Goal: Transaction & Acquisition: Purchase product/service

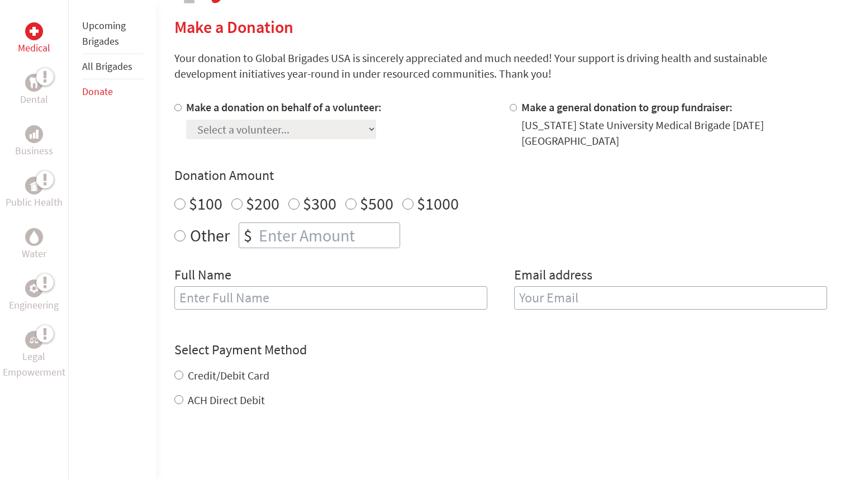
scroll to position [308, 0]
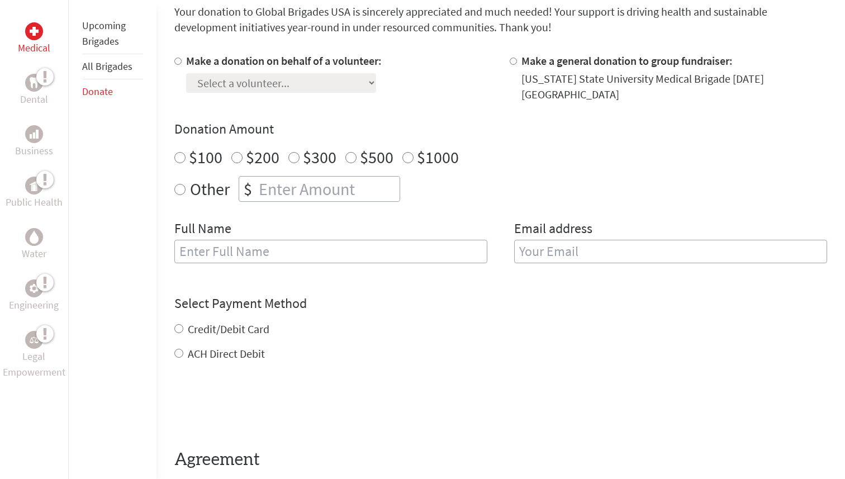
radio input "true"
click at [282, 183] on input "number" at bounding box center [327, 189] width 143 height 25
type input "250"
click at [264, 230] on div "Full Name" at bounding box center [330, 248] width 313 height 57
click at [264, 243] on input "text" at bounding box center [330, 251] width 313 height 23
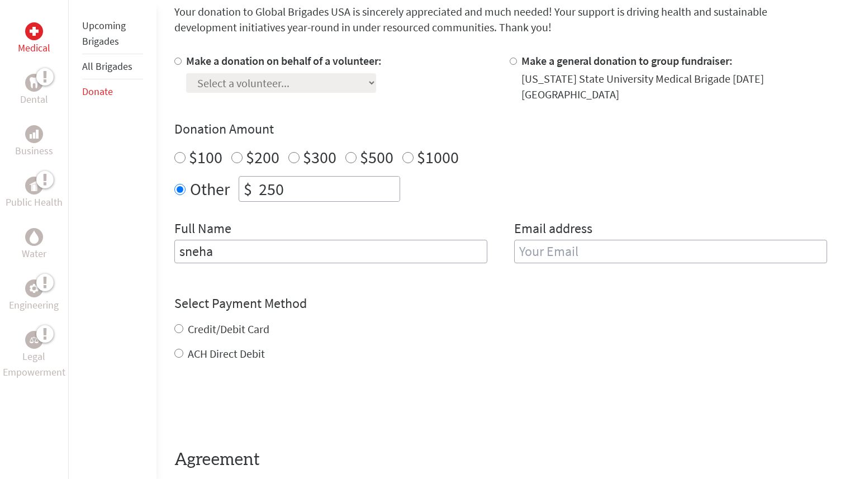
type input "sneha"
click at [633, 247] on input "email" at bounding box center [670, 251] width 313 height 23
click at [178, 321] on div "Select Payment Method NOTE: American Express is not accepted. Please proceed no…" at bounding box center [500, 327] width 653 height 67
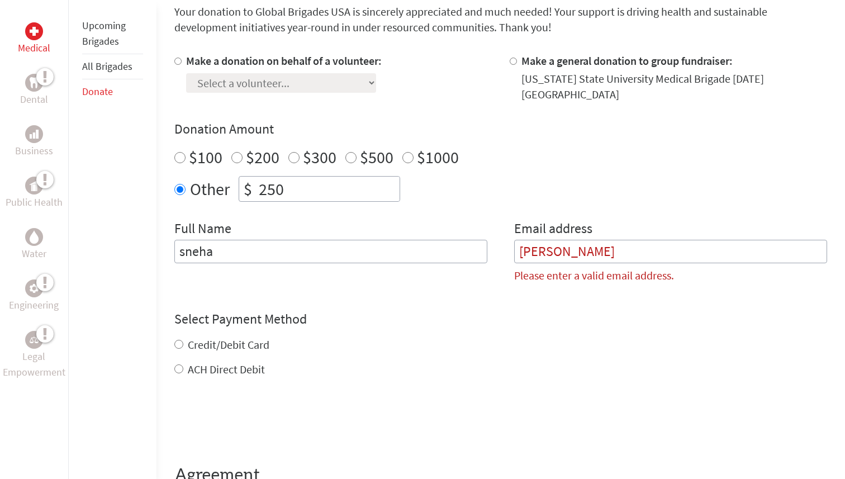
click at [183, 337] on div "Credit/Debit Card" at bounding box center [500, 345] width 653 height 16
click at [560, 240] on input "[PERSON_NAME]" at bounding box center [670, 251] width 313 height 23
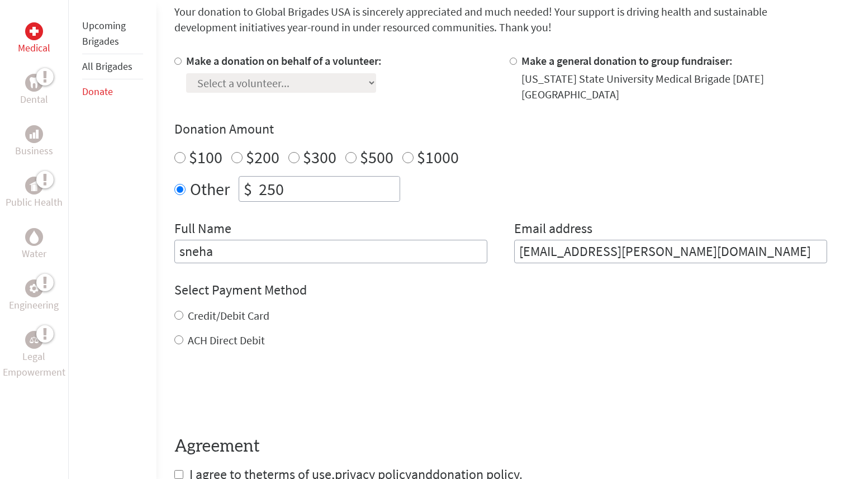
type input "[EMAIL_ADDRESS][PERSON_NAME][DOMAIN_NAME]"
click at [177, 310] on div "Credit/Debit Card" at bounding box center [500, 316] width 653 height 16
click at [177, 311] on input "Credit/Debit Card" at bounding box center [178, 315] width 9 height 9
radio input "true"
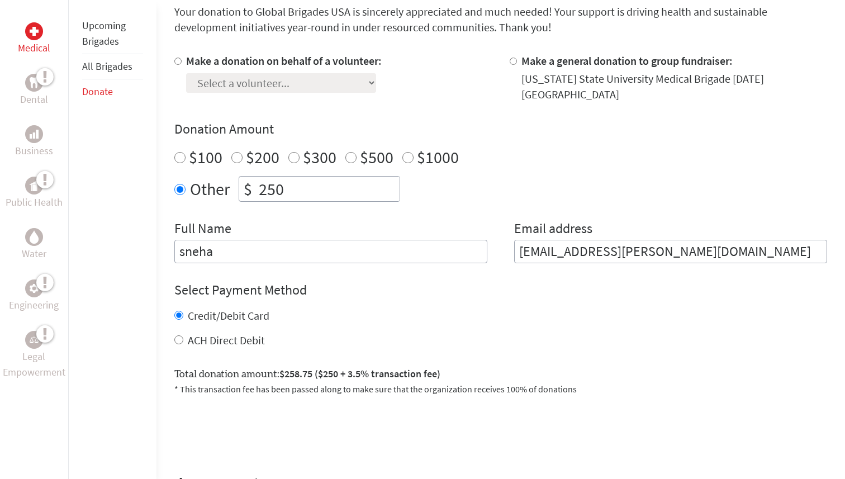
click at [293, 183] on input "250" at bounding box center [327, 189] width 143 height 25
click at [413, 332] on div "ACH Direct Debit" at bounding box center [500, 340] width 653 height 16
click at [371, 198] on div "Make a donation on behalf of a volunteer: Select a volunteer... [PERSON_NAME] […" at bounding box center [500, 158] width 653 height 210
click at [341, 177] on input "240" at bounding box center [327, 189] width 143 height 25
type input "242"
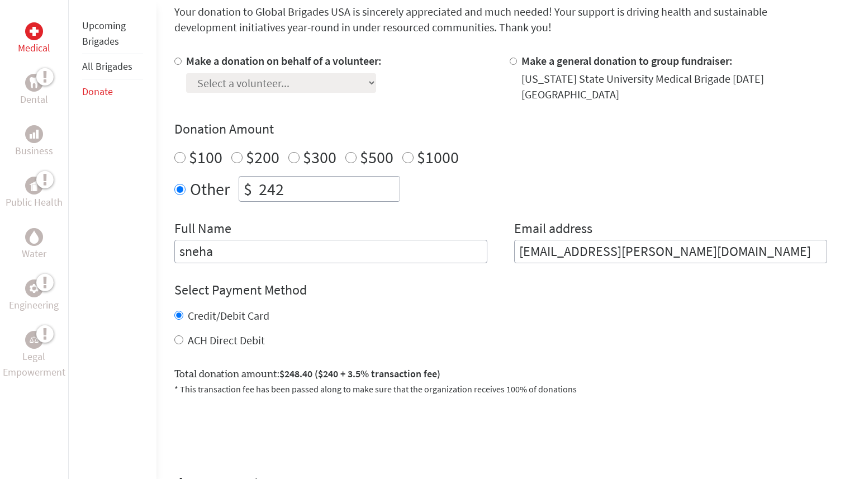
click at [406, 294] on div "Select Payment Method NOTE: American Express is not accepted. Please proceed no…" at bounding box center [500, 314] width 653 height 67
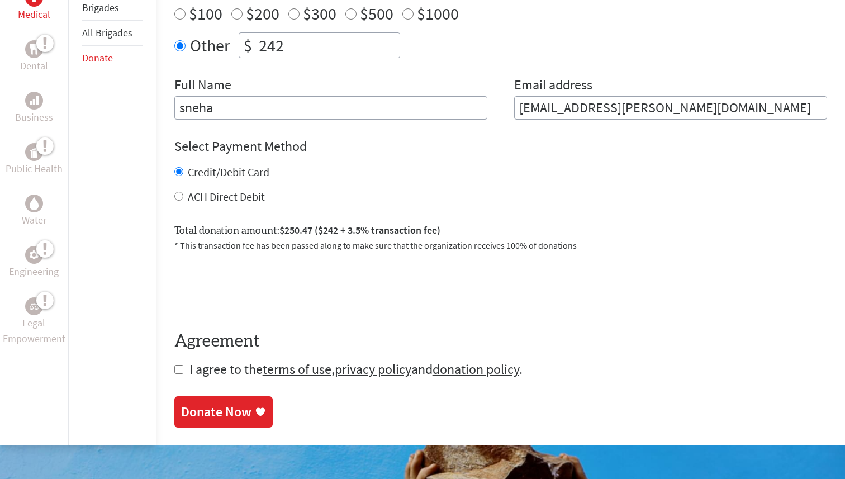
scroll to position [483, 0]
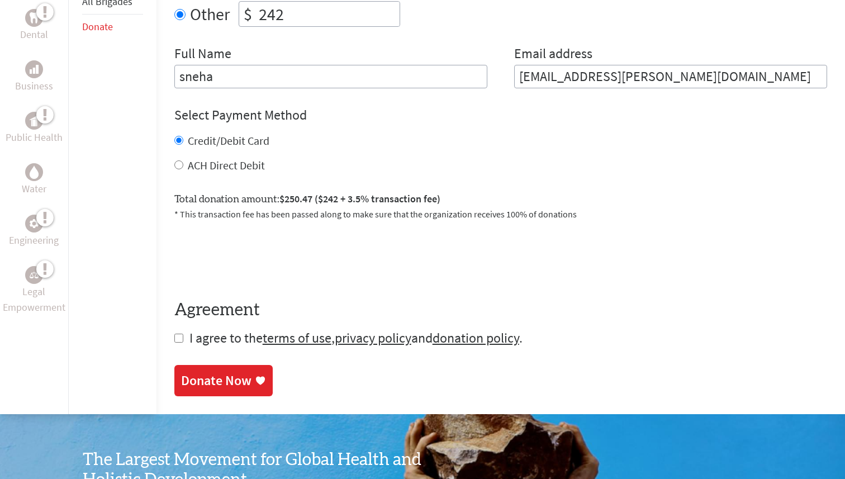
click at [175, 334] on input "checkbox" at bounding box center [178, 338] width 9 height 9
checkbox input "true"
click at [230, 376] on div "Donate Now" at bounding box center [216, 382] width 70 height 18
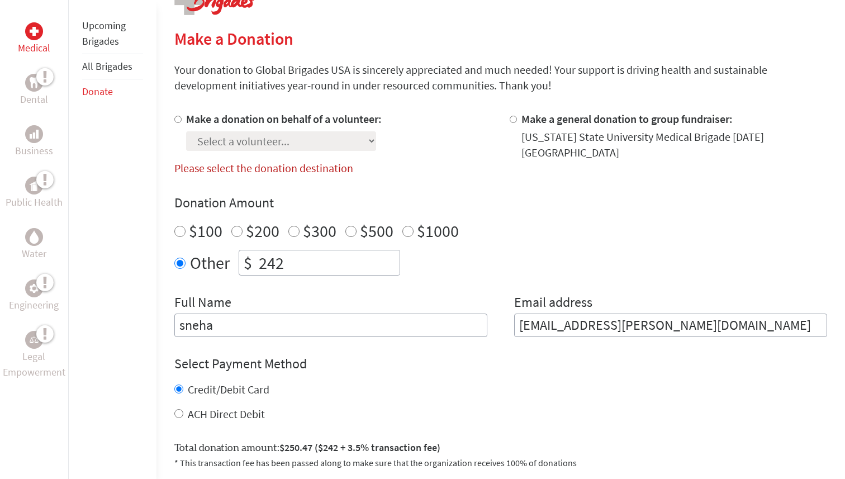
scroll to position [249, 0]
click at [179, 120] on input "Make a donation on behalf of a volunteer:" at bounding box center [177, 119] width 7 height 7
radio input "true"
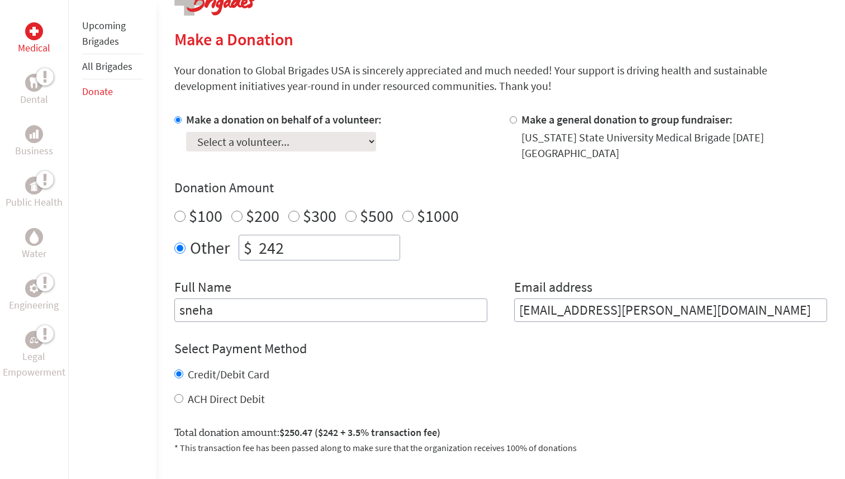
click at [224, 143] on select "Select a volunteer... [PERSON_NAME] [PERSON_NAME] [PERSON_NAME] [PERSON_NAME] […" at bounding box center [281, 142] width 190 height 20
select select "E8B0A6A3-5385-11EF-BF8B-42010A8A0043"
click at [186, 132] on select "Select a volunteer... [PERSON_NAME] [PERSON_NAME] [PERSON_NAME] [PERSON_NAME] […" at bounding box center [281, 142] width 190 height 20
click at [359, 346] on h4 "Select Payment Method" at bounding box center [500, 349] width 653 height 18
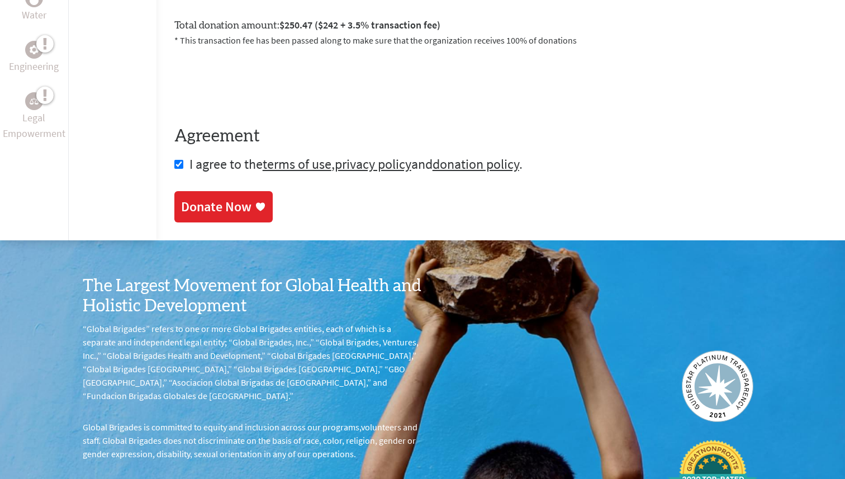
scroll to position [636, 0]
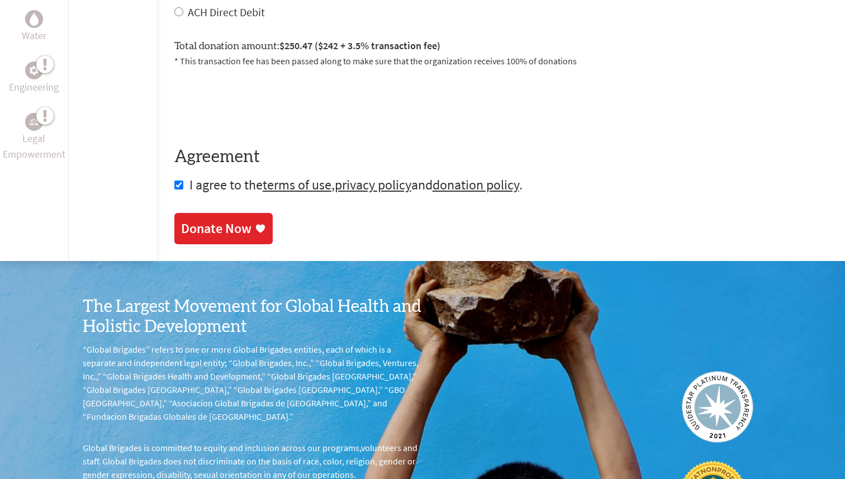
click at [240, 220] on div "Donate Now" at bounding box center [216, 229] width 70 height 18
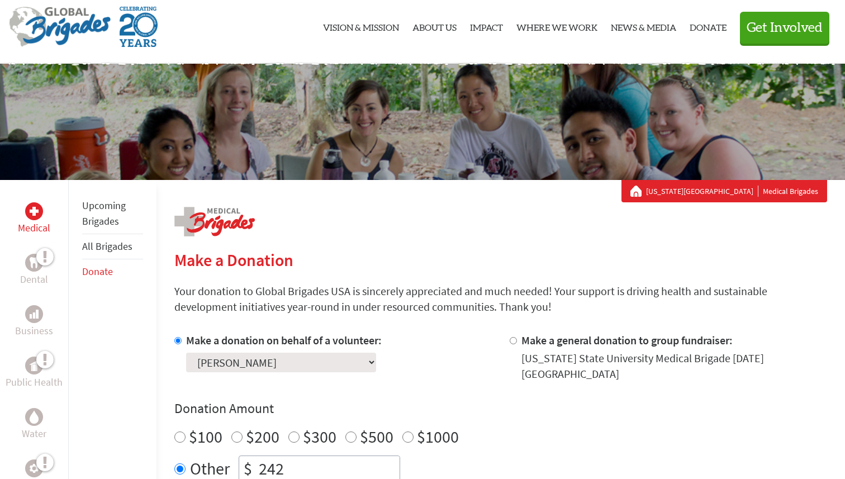
scroll to position [193, 0]
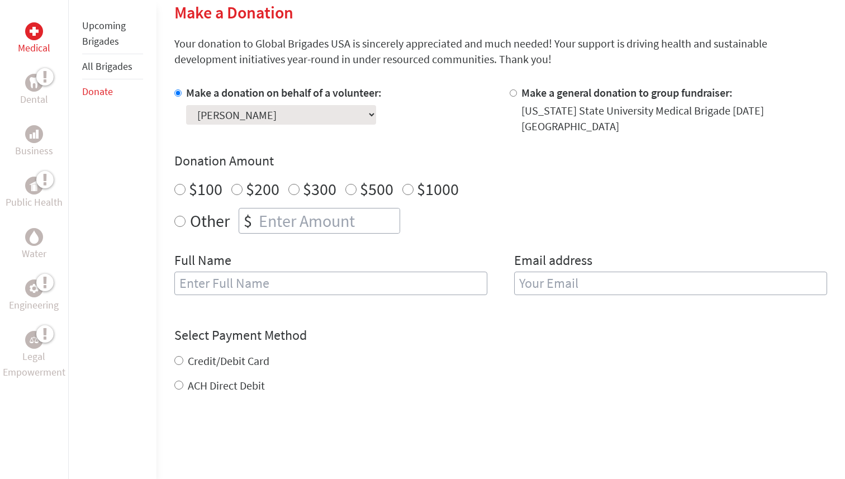
scroll to position [297, 0]
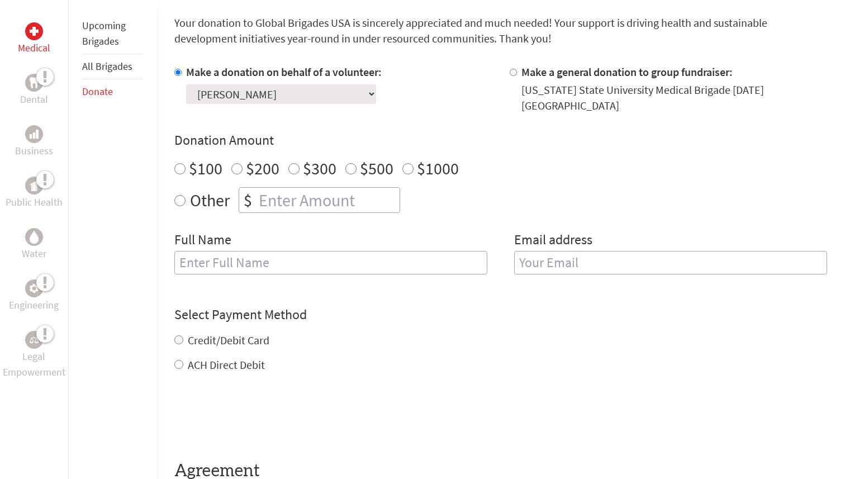
click at [397, 252] on input "text" at bounding box center [330, 262] width 313 height 23
type input "sneha"
click at [615, 259] on input "email" at bounding box center [670, 262] width 313 height 23
radio input "true"
click at [265, 191] on input "number" at bounding box center [327, 200] width 143 height 25
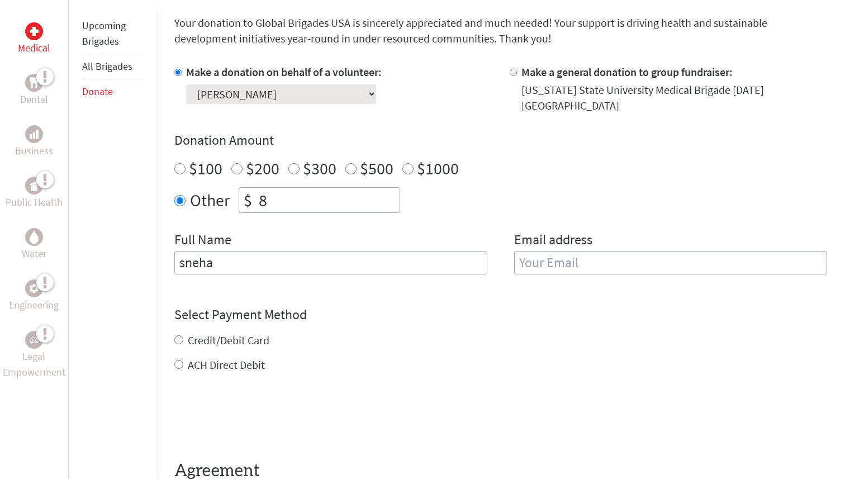
type input "8"
click at [370, 336] on div "Credit/Debit Card" at bounding box center [500, 340] width 653 height 16
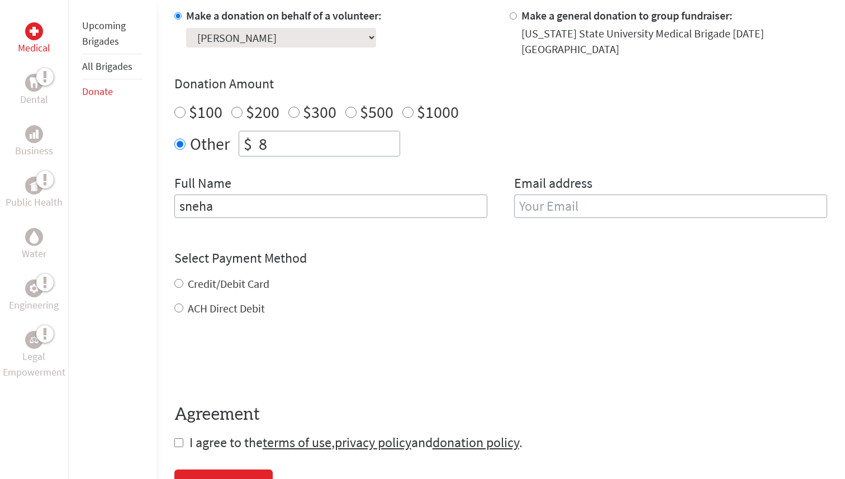
scroll to position [330, 0]
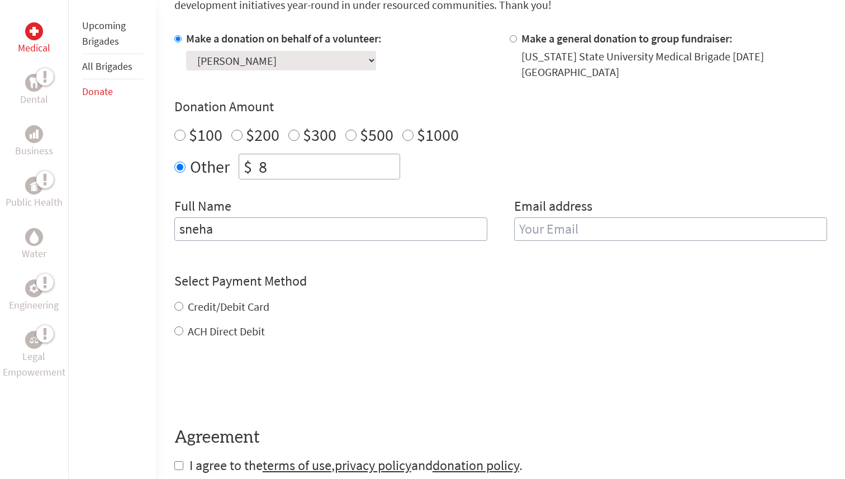
click at [555, 217] on input "email" at bounding box center [670, 228] width 313 height 23
type input "[EMAIL_ADDRESS][PERSON_NAME][DOMAIN_NAME]"
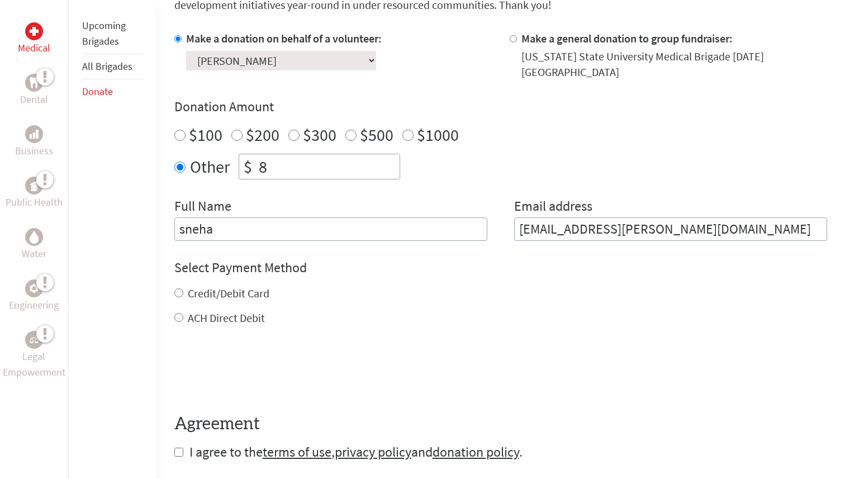
click at [253, 299] on div "Credit/Debit Card ACH Direct Debit" at bounding box center [500, 306] width 653 height 40
click at [245, 291] on div "Credit/Debit Card" at bounding box center [500, 294] width 653 height 16
click at [242, 286] on label "Credit/Debit Card" at bounding box center [229, 293] width 82 height 14
click at [183, 288] on input "Credit/Debit Card" at bounding box center [178, 292] width 9 height 9
radio input "true"
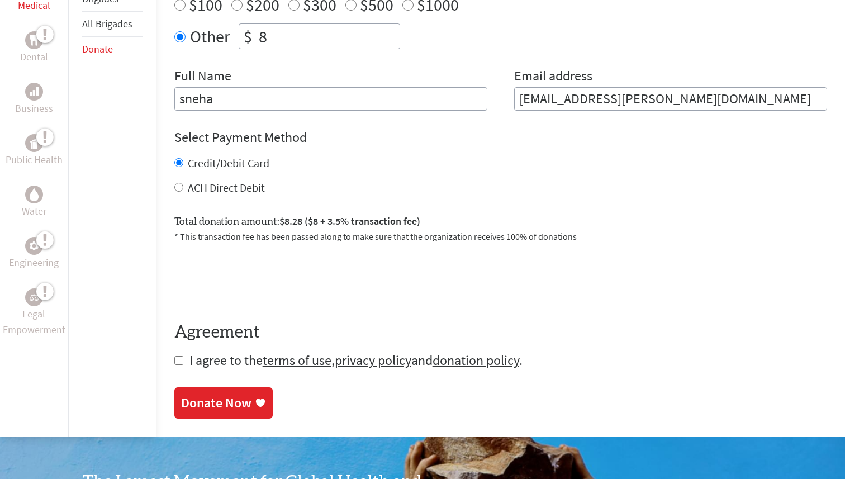
scroll to position [481, 0]
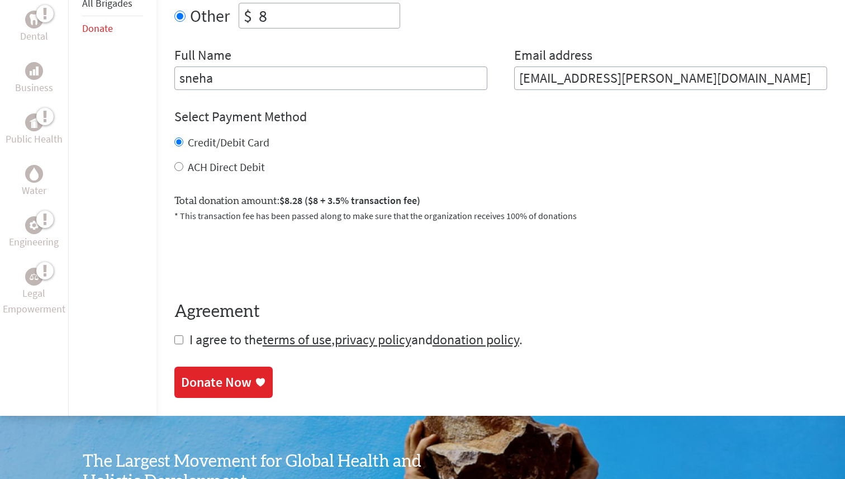
click at [178, 335] on input "checkbox" at bounding box center [178, 339] width 9 height 9
checkbox input "true"
click at [209, 379] on div "Donate Now" at bounding box center [216, 383] width 70 height 18
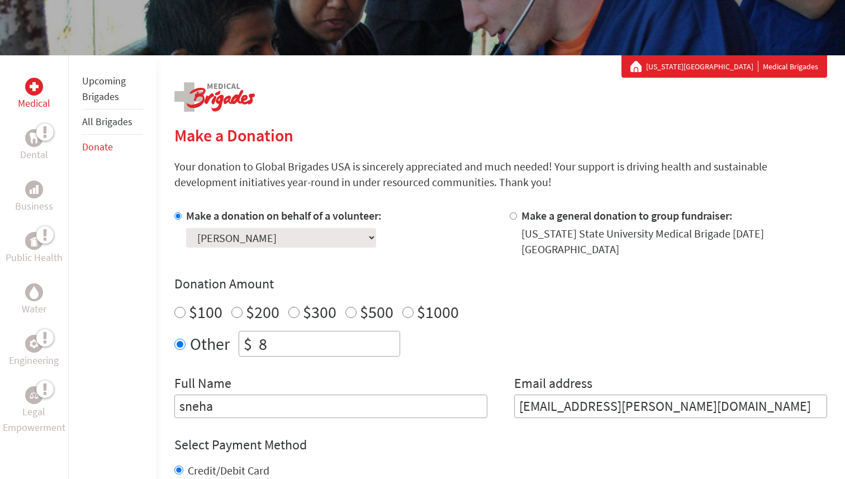
scroll to position [249, 0]
